Goal: Information Seeking & Learning: Check status

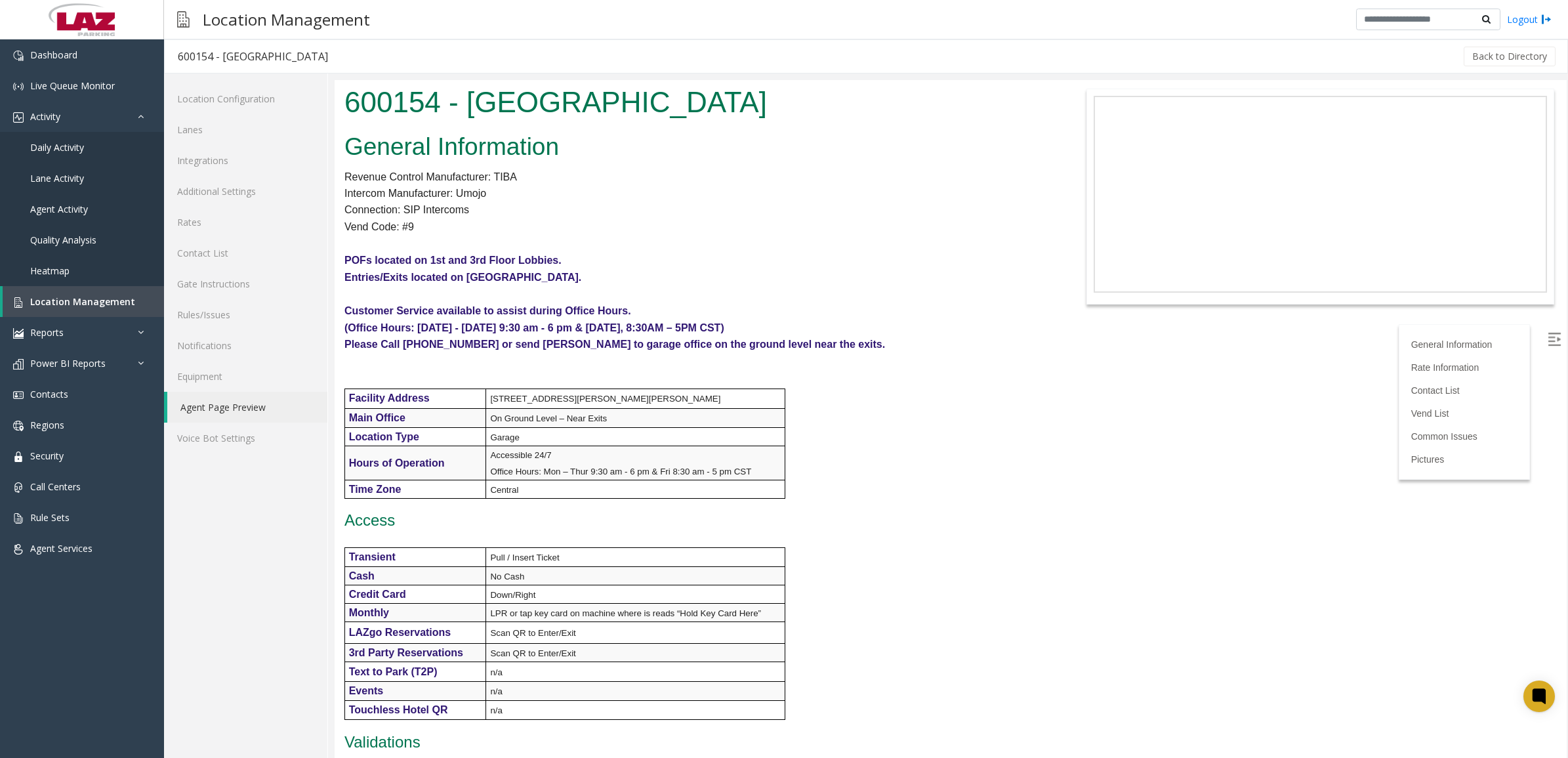
scroll to position [1394, 0]
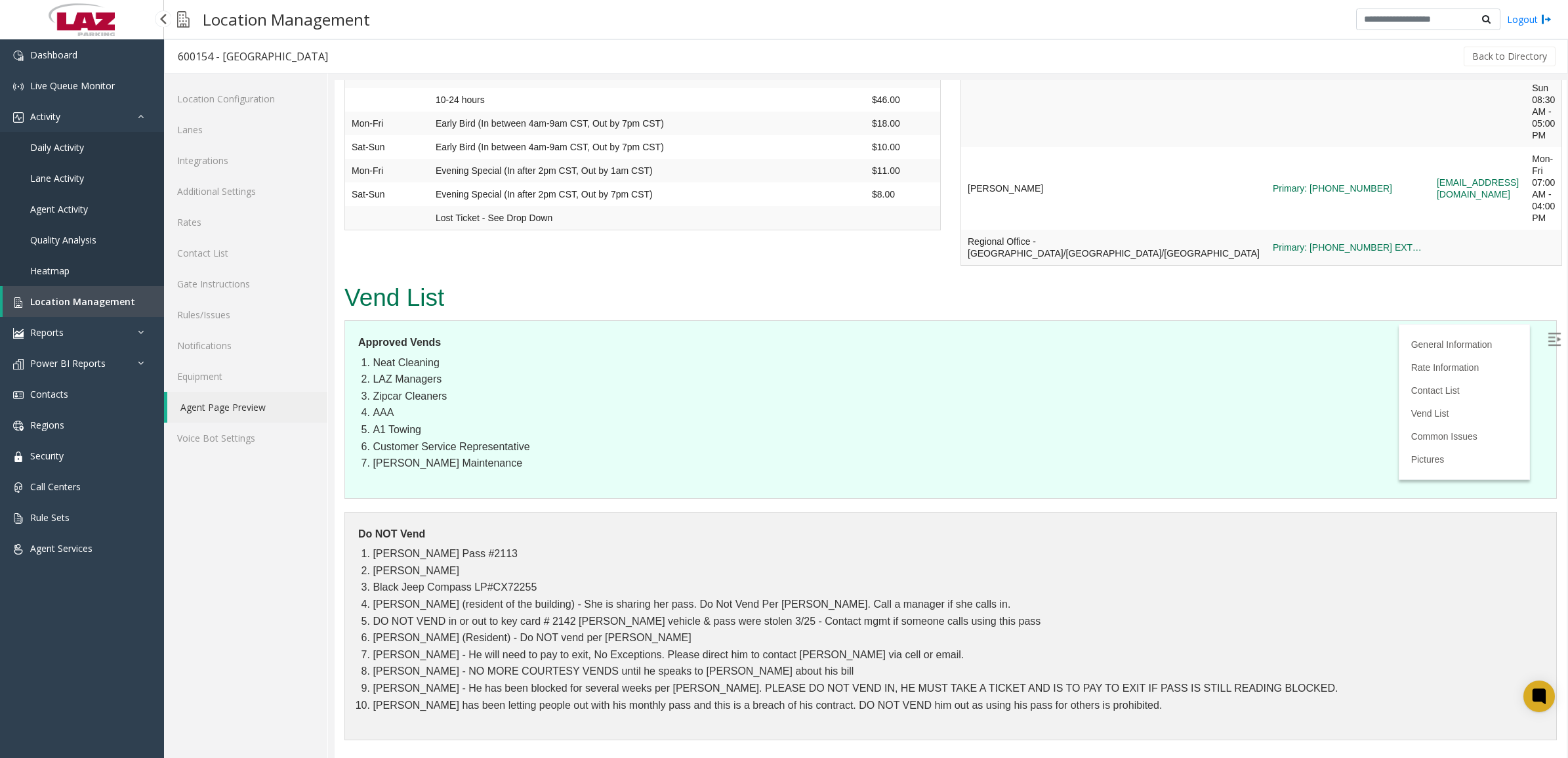
click at [59, 141] on span "Daily Activity" at bounding box center [57, 148] width 54 height 12
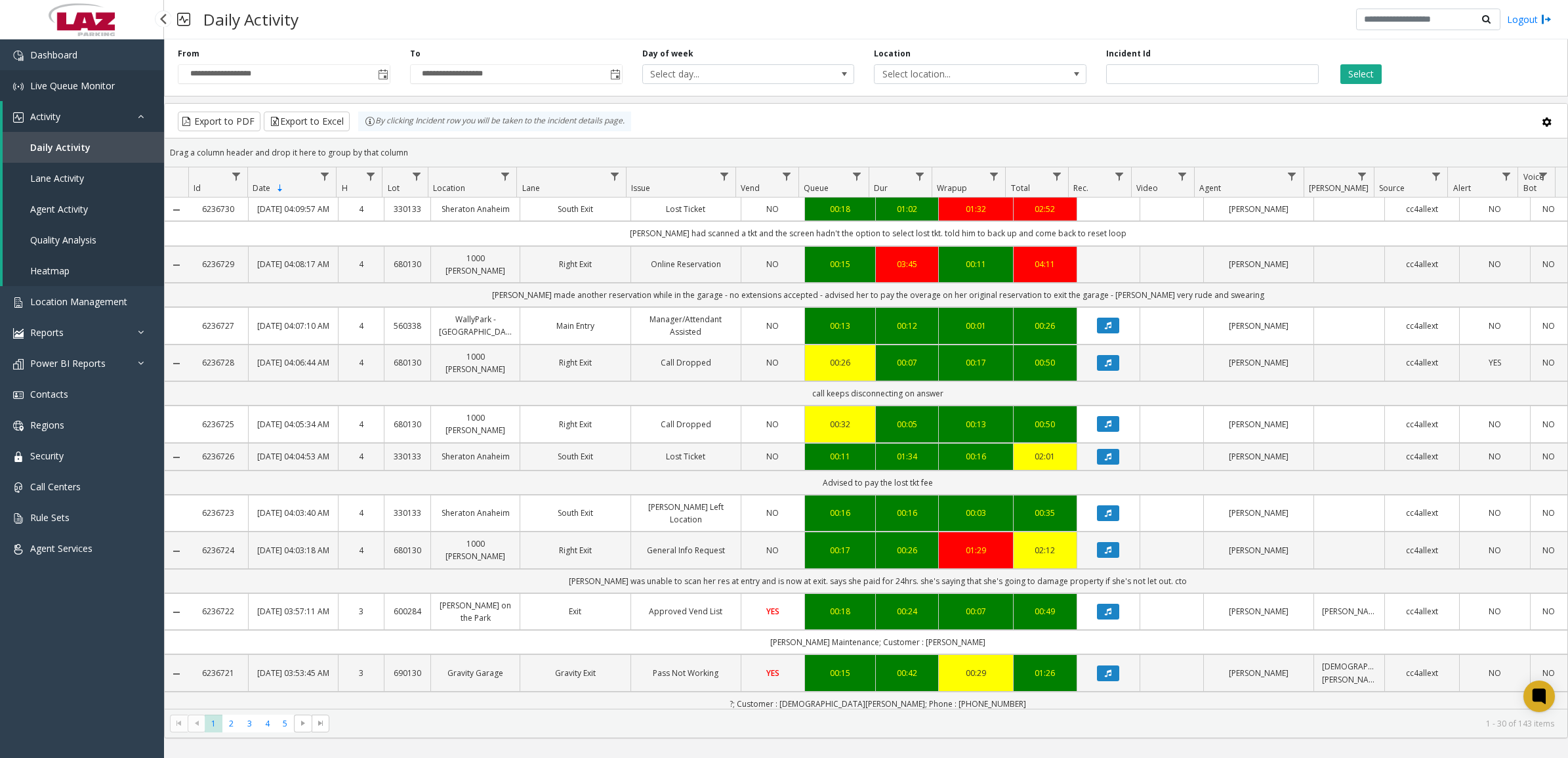
click at [82, 83] on span "Live Queue Monitor" at bounding box center [73, 85] width 85 height 12
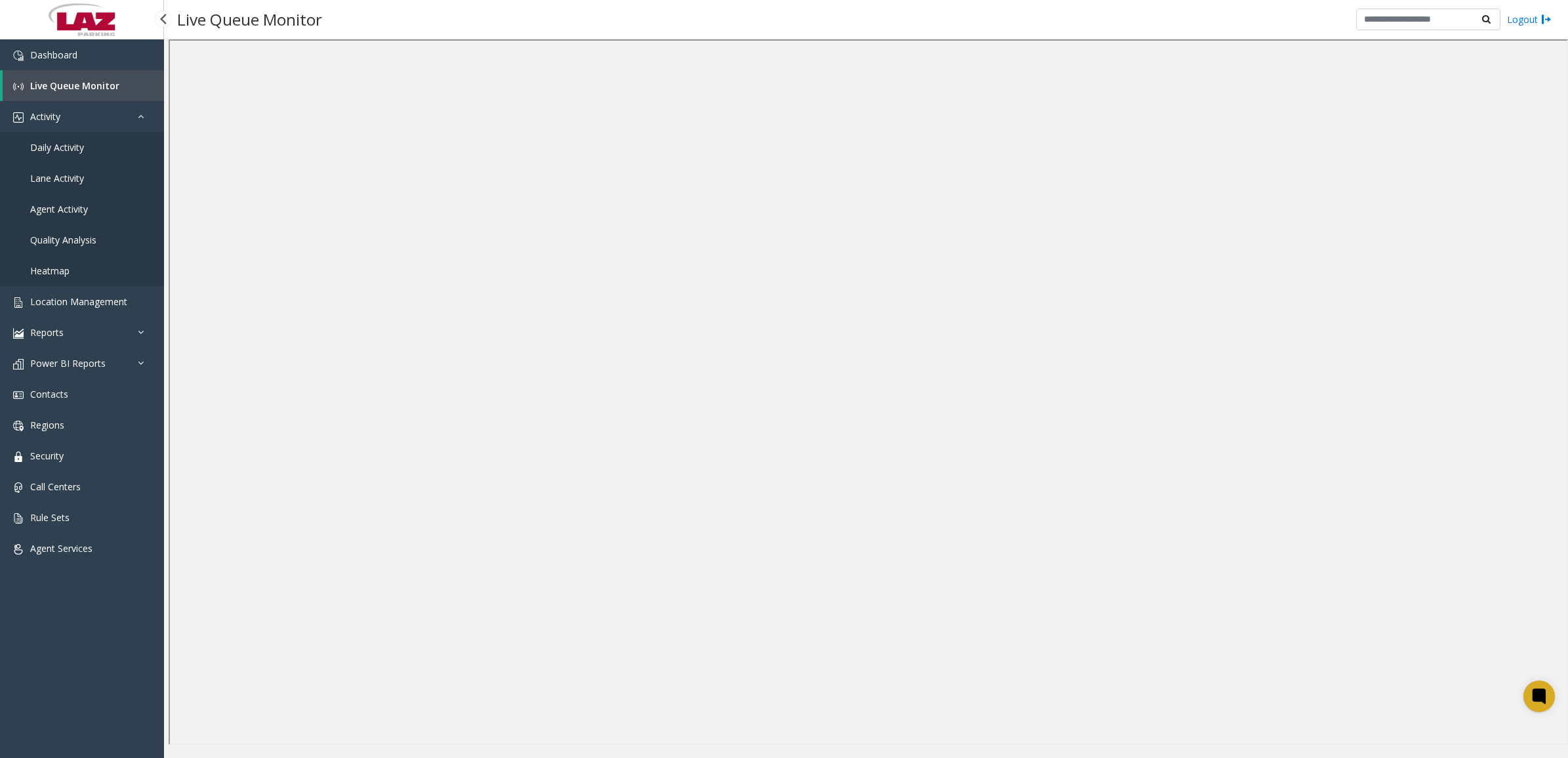
click at [85, 146] on link "Daily Activity" at bounding box center [82, 147] width 164 height 31
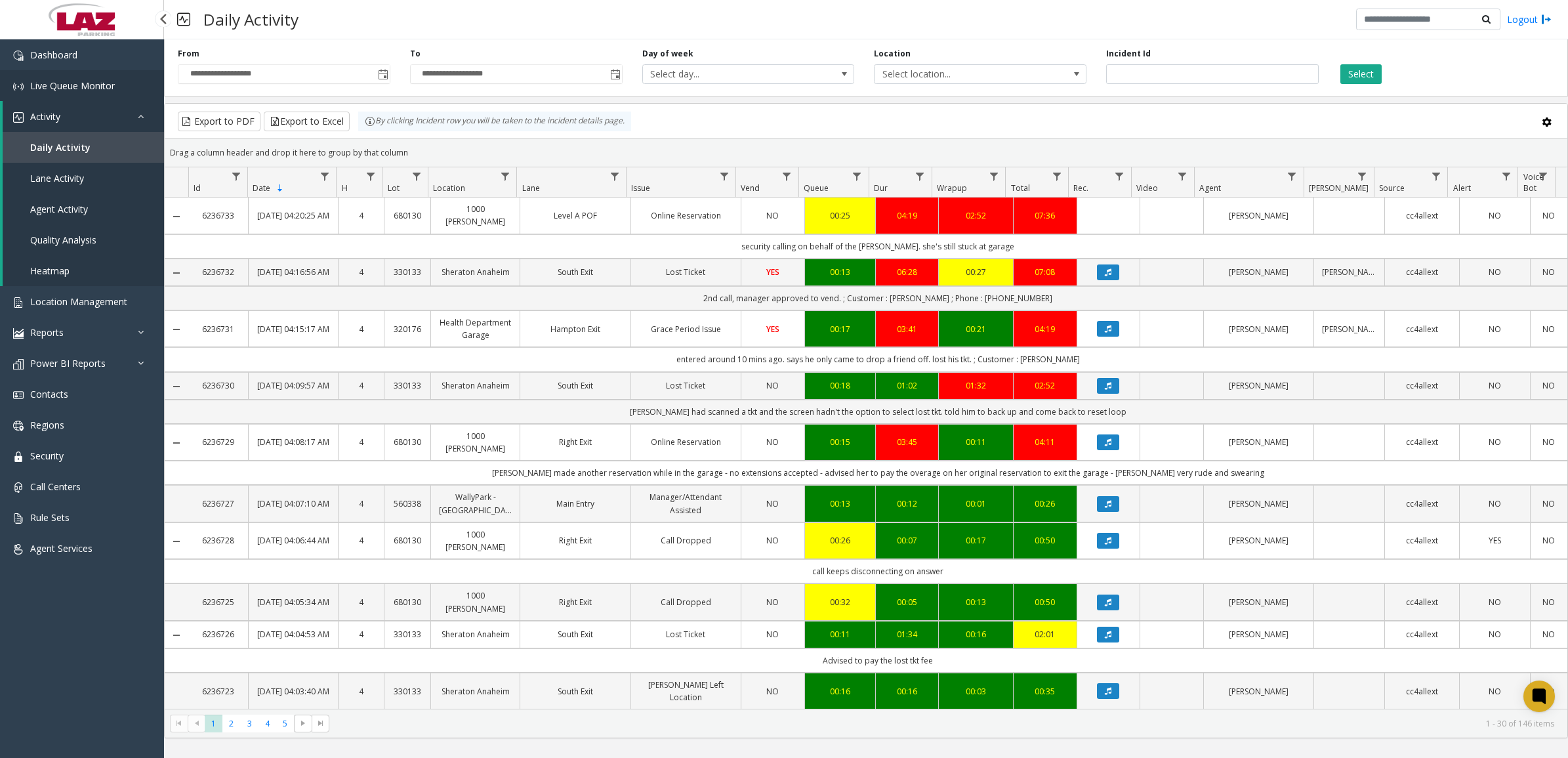
click at [73, 89] on span "Live Queue Monitor" at bounding box center [73, 85] width 85 height 12
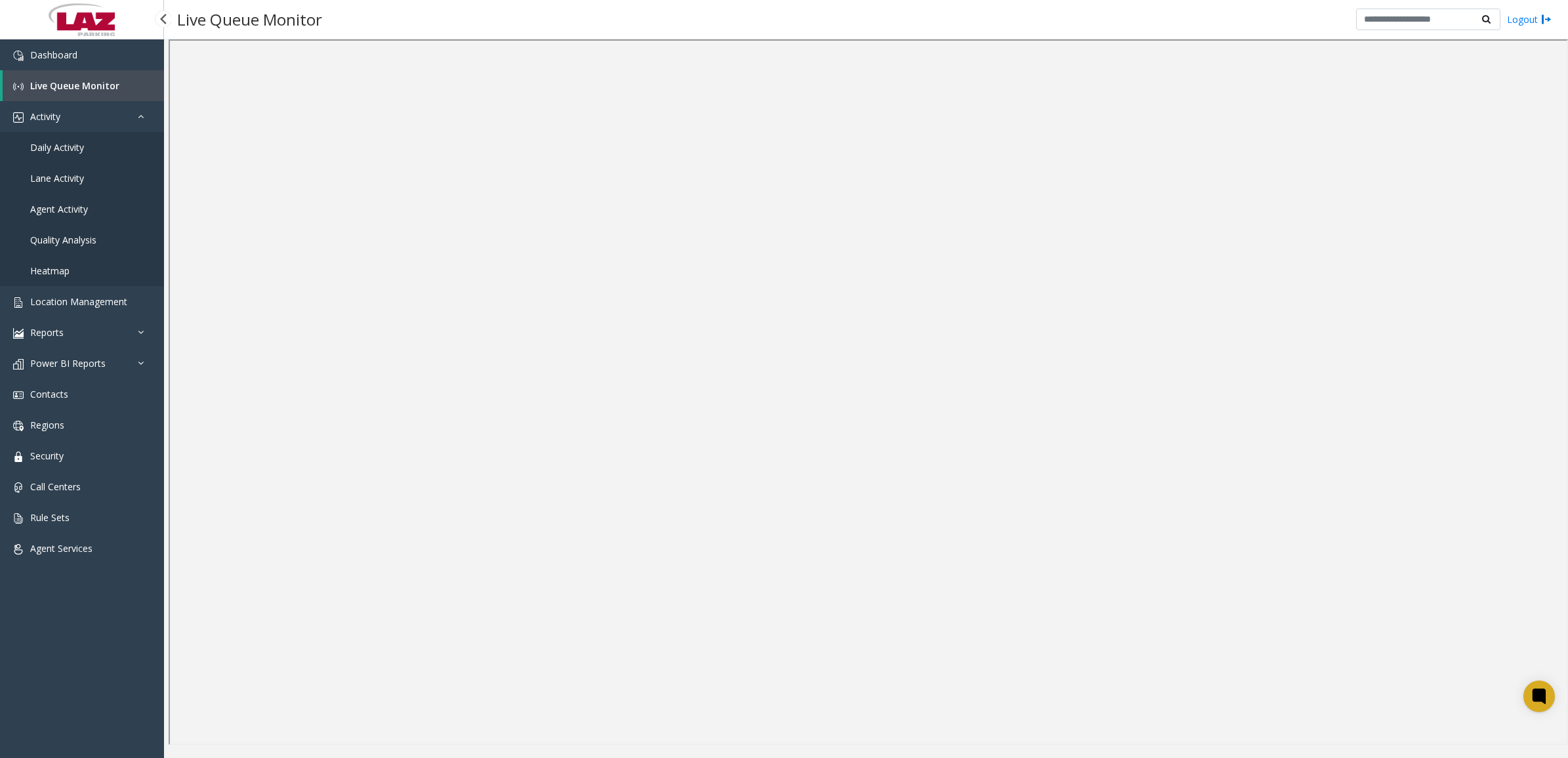
click at [69, 146] on span "Daily Activity" at bounding box center [57, 148] width 54 height 12
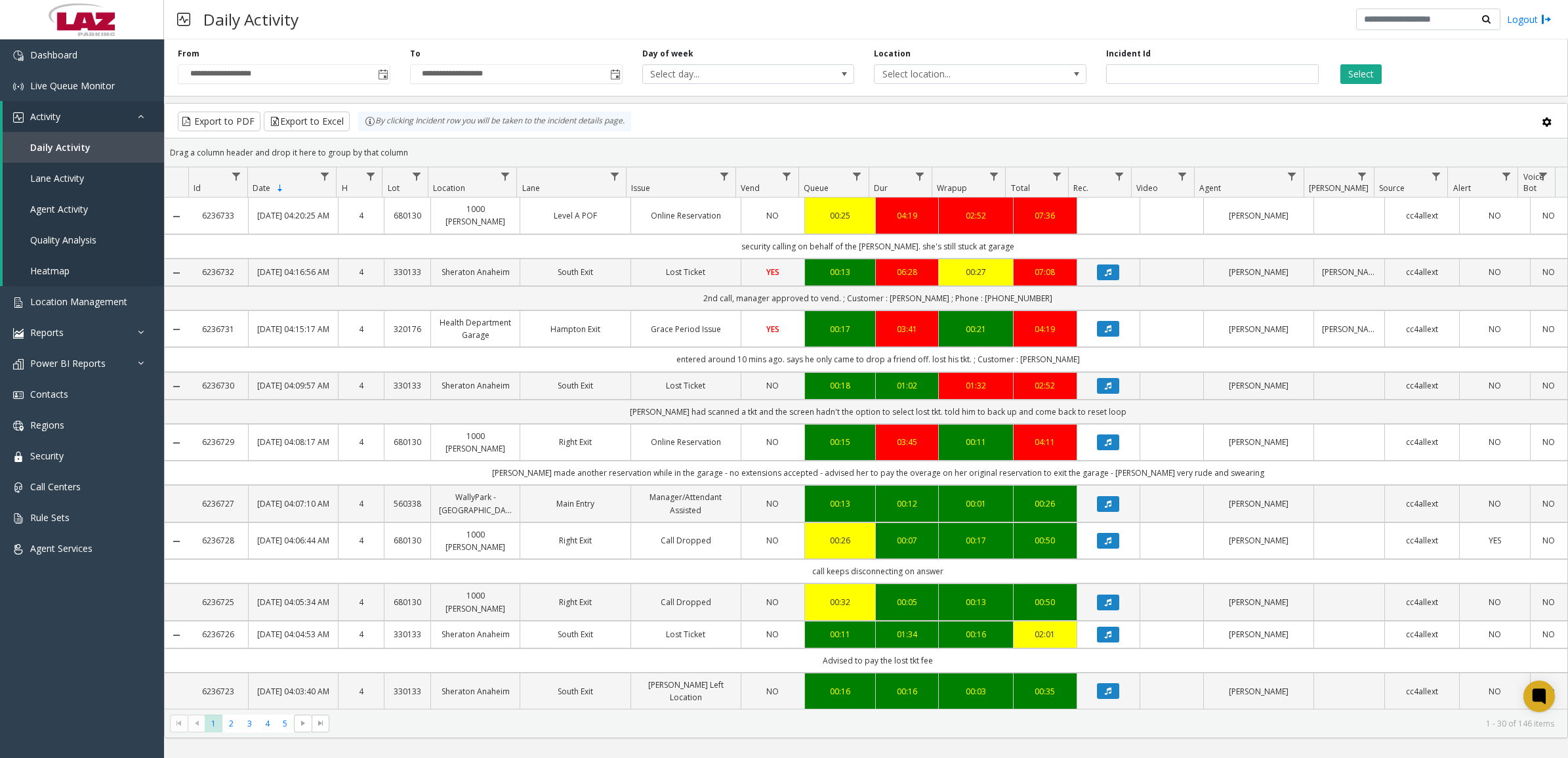
click at [1122, 243] on td "security calling on behalf of the [PERSON_NAME]. she's still stuck at garage" at bounding box center [878, 247] width 1380 height 24
click at [76, 85] on span "Live Queue Monitor" at bounding box center [73, 85] width 85 height 12
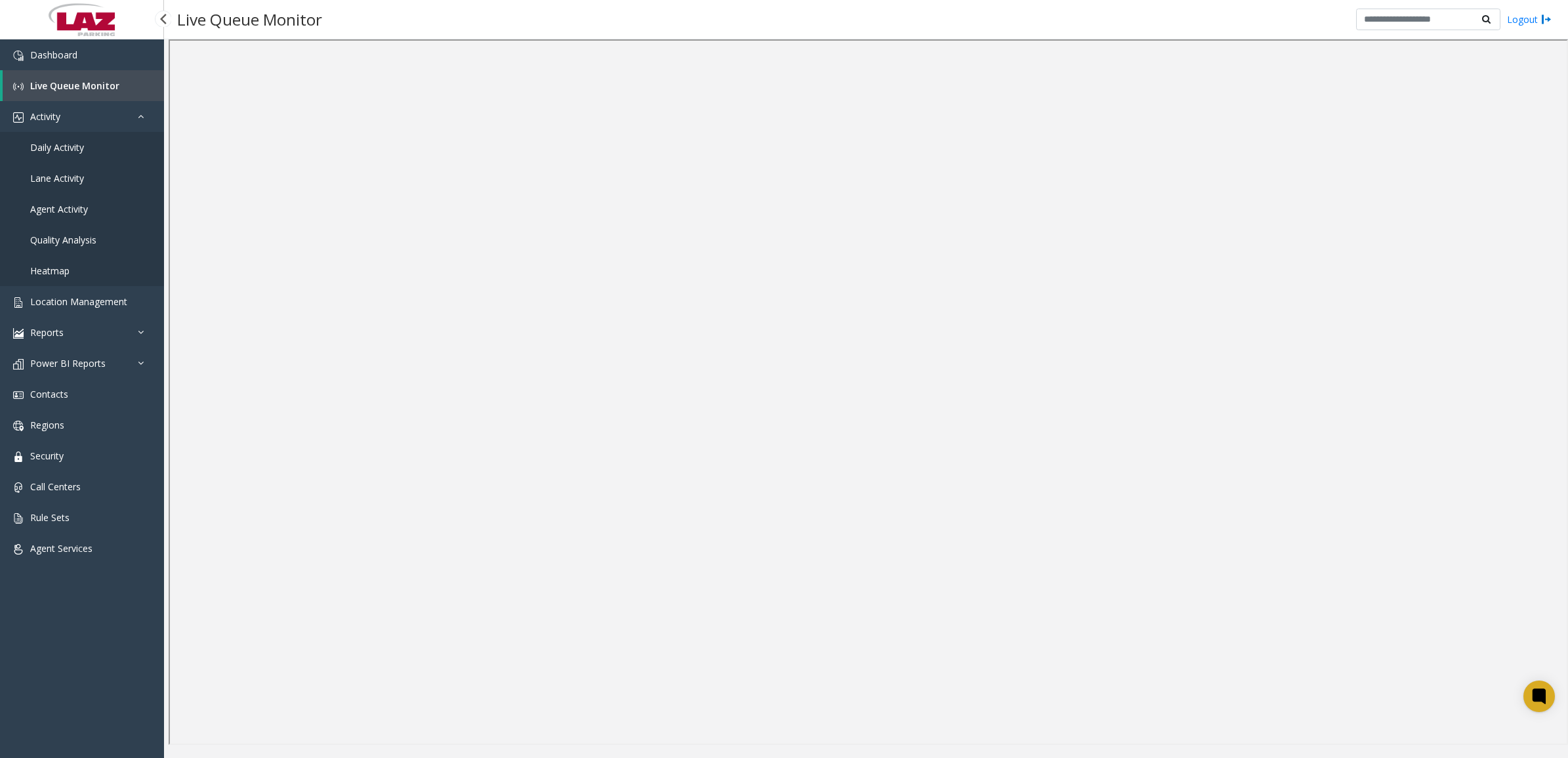
click at [76, 149] on span "Daily Activity" at bounding box center [57, 148] width 54 height 12
